Goal: Information Seeking & Learning: Understand process/instructions

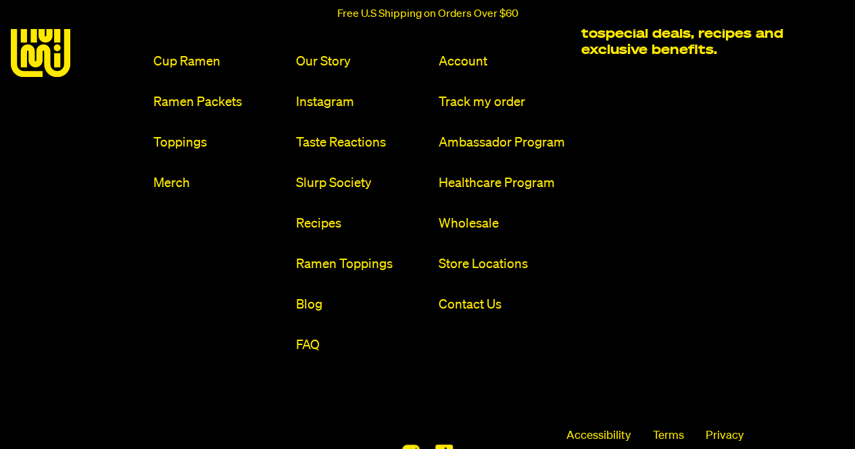
scroll to position [6074, 0]
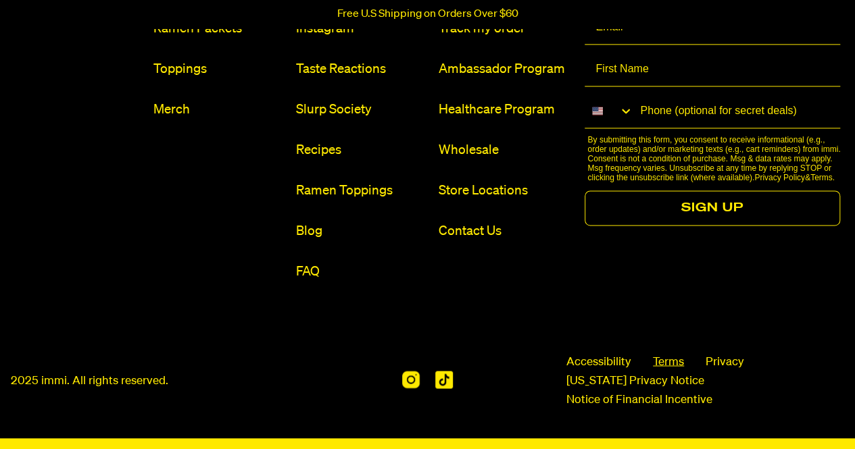
click at [673, 356] on link "Terms" at bounding box center [668, 362] width 31 height 16
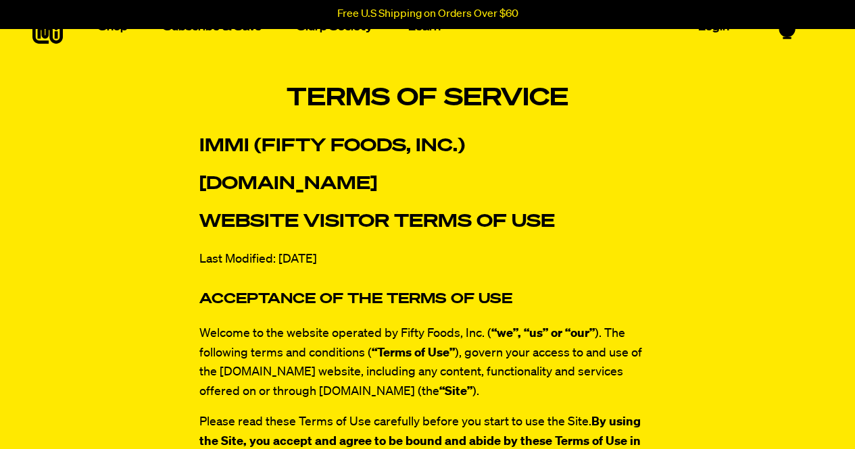
scroll to position [26, 0]
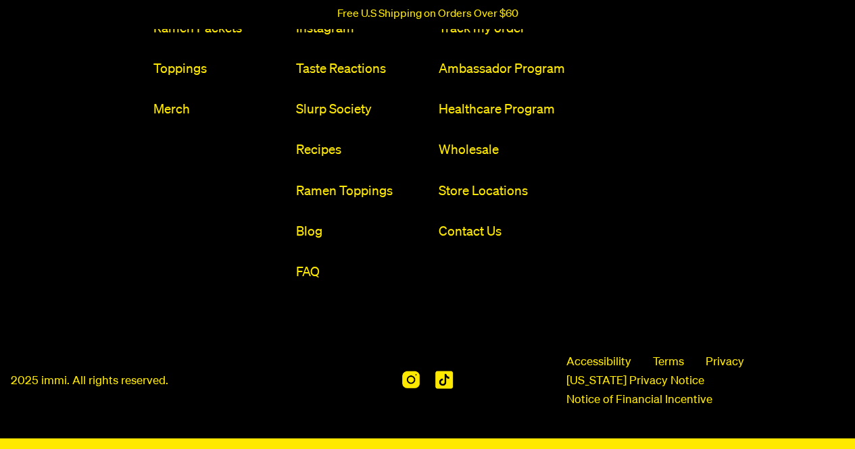
scroll to position [6250, 0]
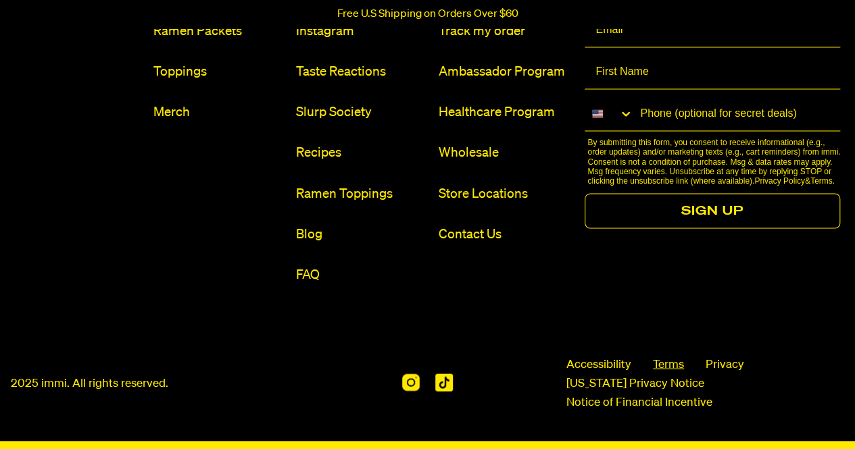
click at [664, 364] on link "Terms" at bounding box center [668, 365] width 31 height 16
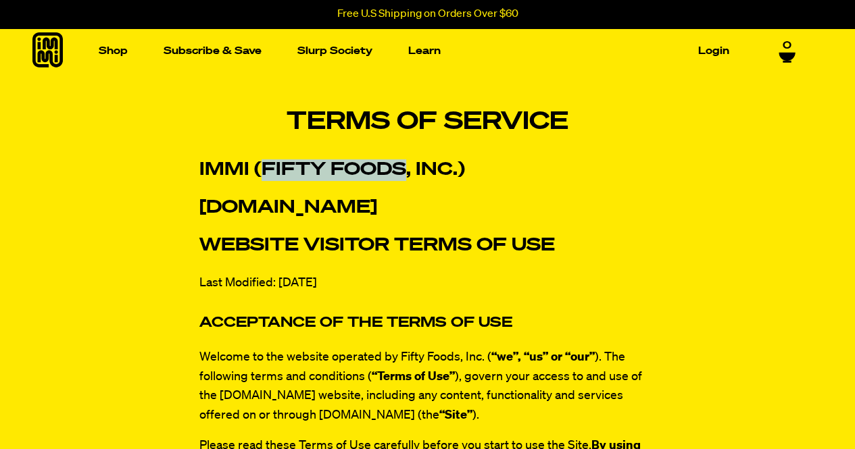
drag, startPoint x: 260, startPoint y: 164, endPoint x: 401, endPoint y: 164, distance: 141.9
click at [401, 164] on strong "immi (Fifty Foods, Inc.)" at bounding box center [332, 170] width 266 height 18
copy strong "Fifty Foods"
